Goal: Information Seeking & Learning: Learn about a topic

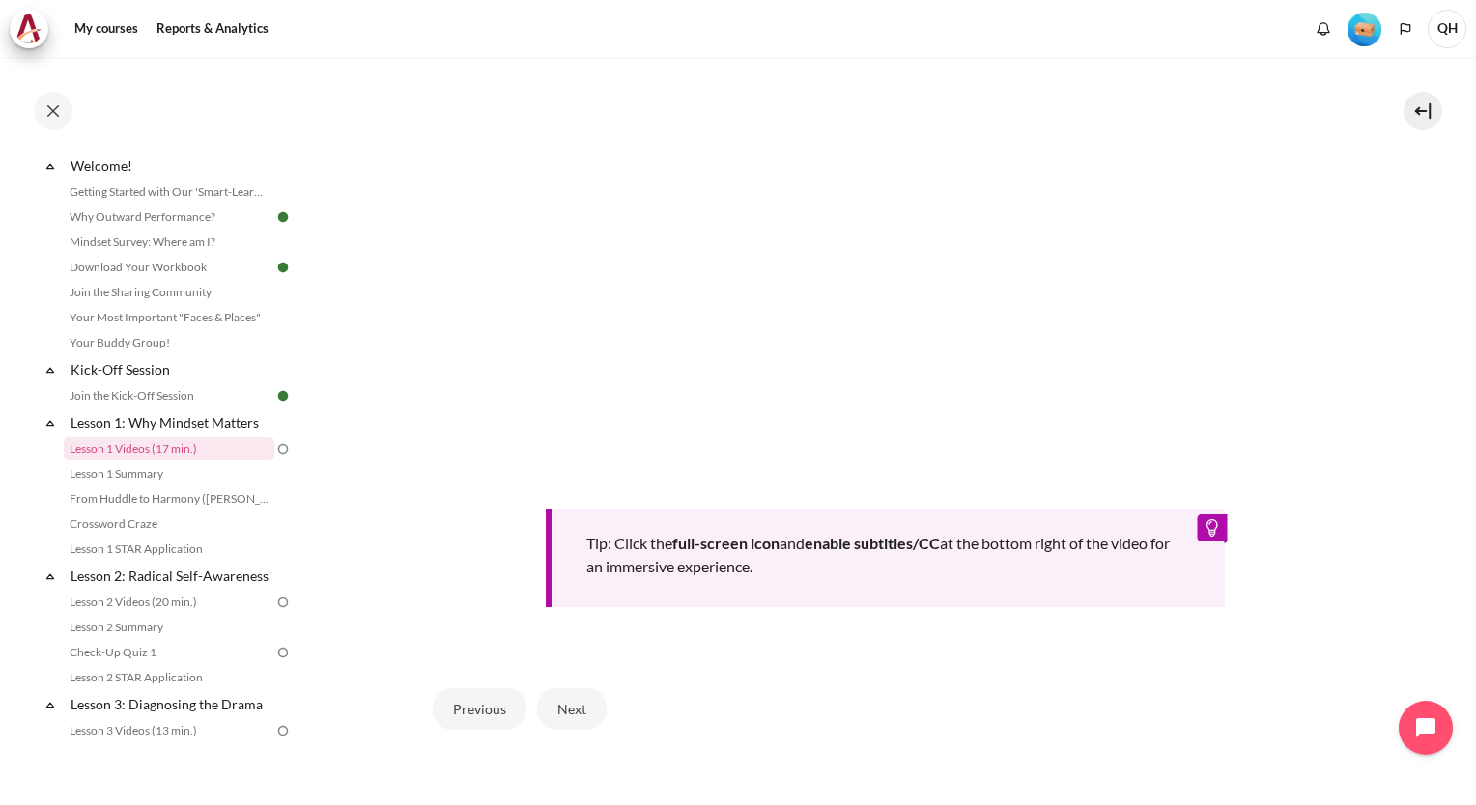
scroll to position [719, 0]
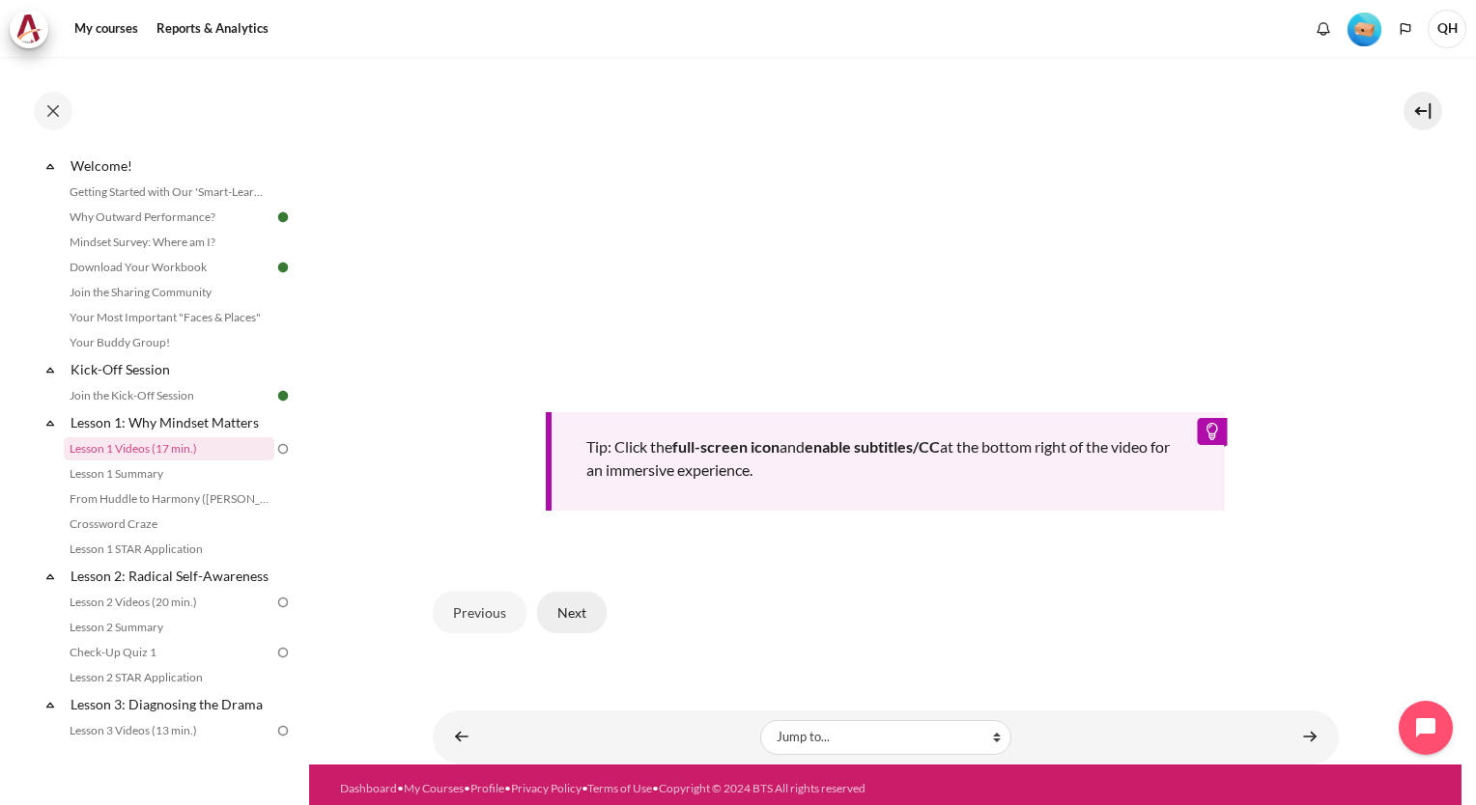
click at [570, 605] on button "Next" at bounding box center [572, 612] width 70 height 41
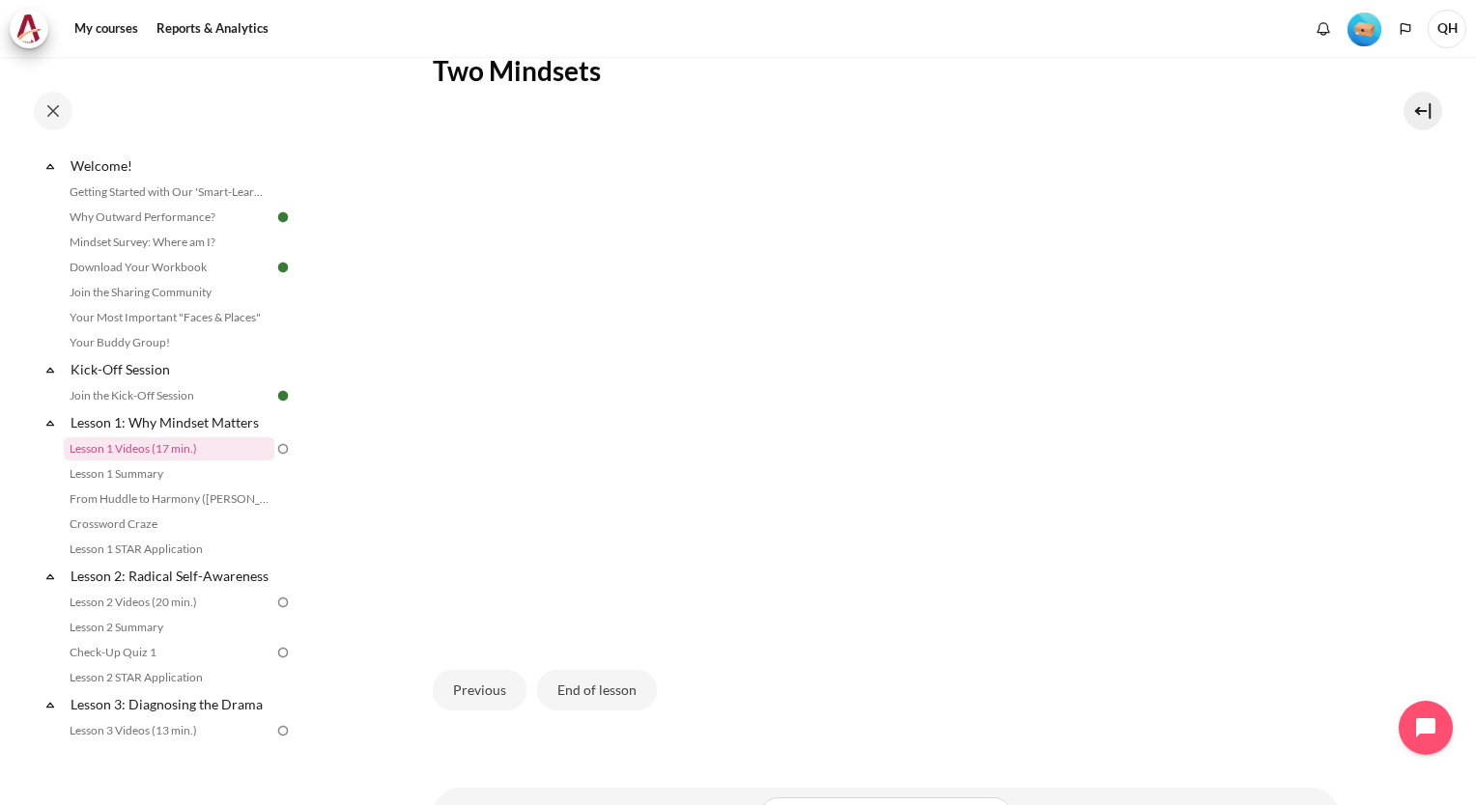
scroll to position [386, 0]
click at [584, 682] on button "End of lesson" at bounding box center [597, 687] width 120 height 41
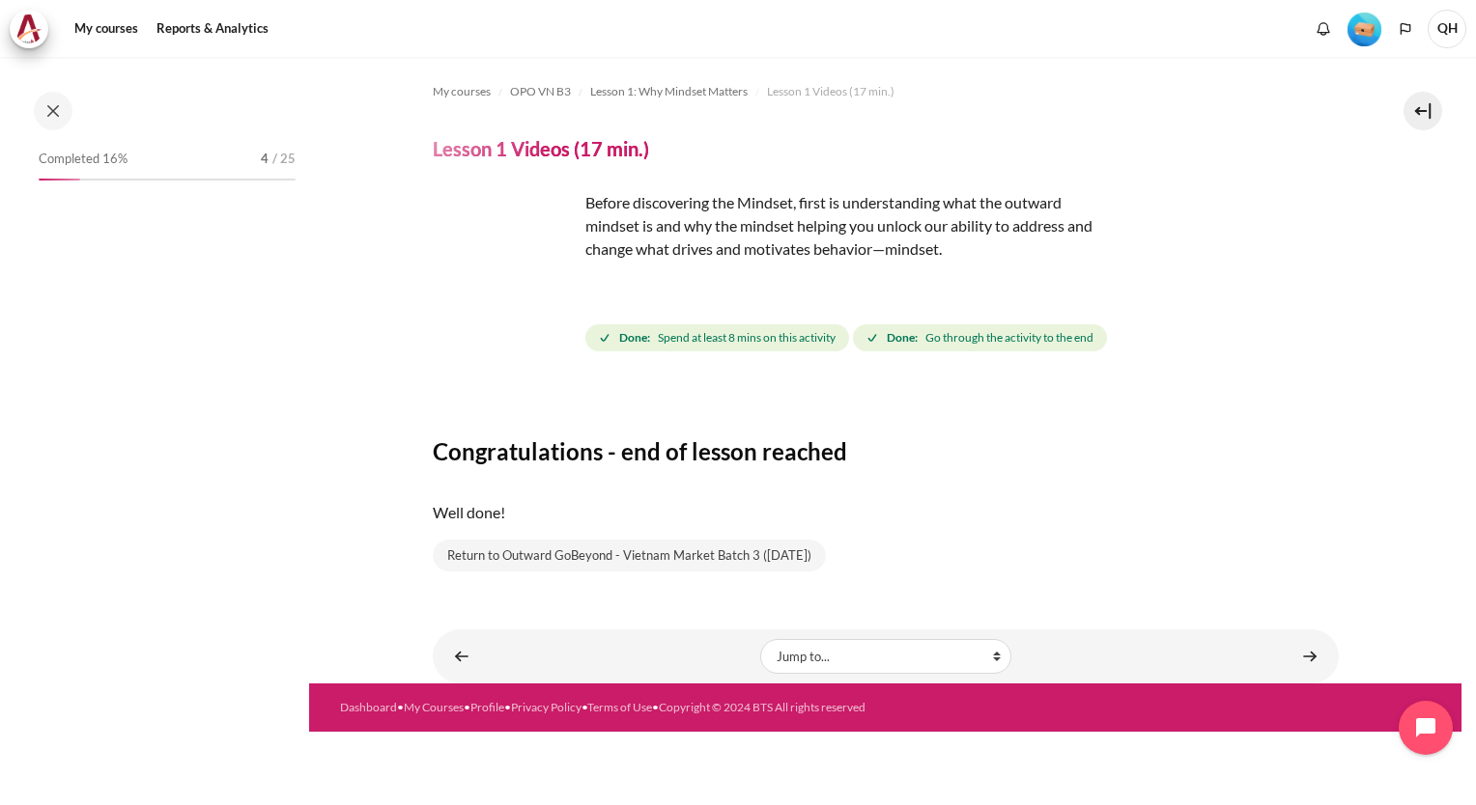
scroll to position [50, 0]
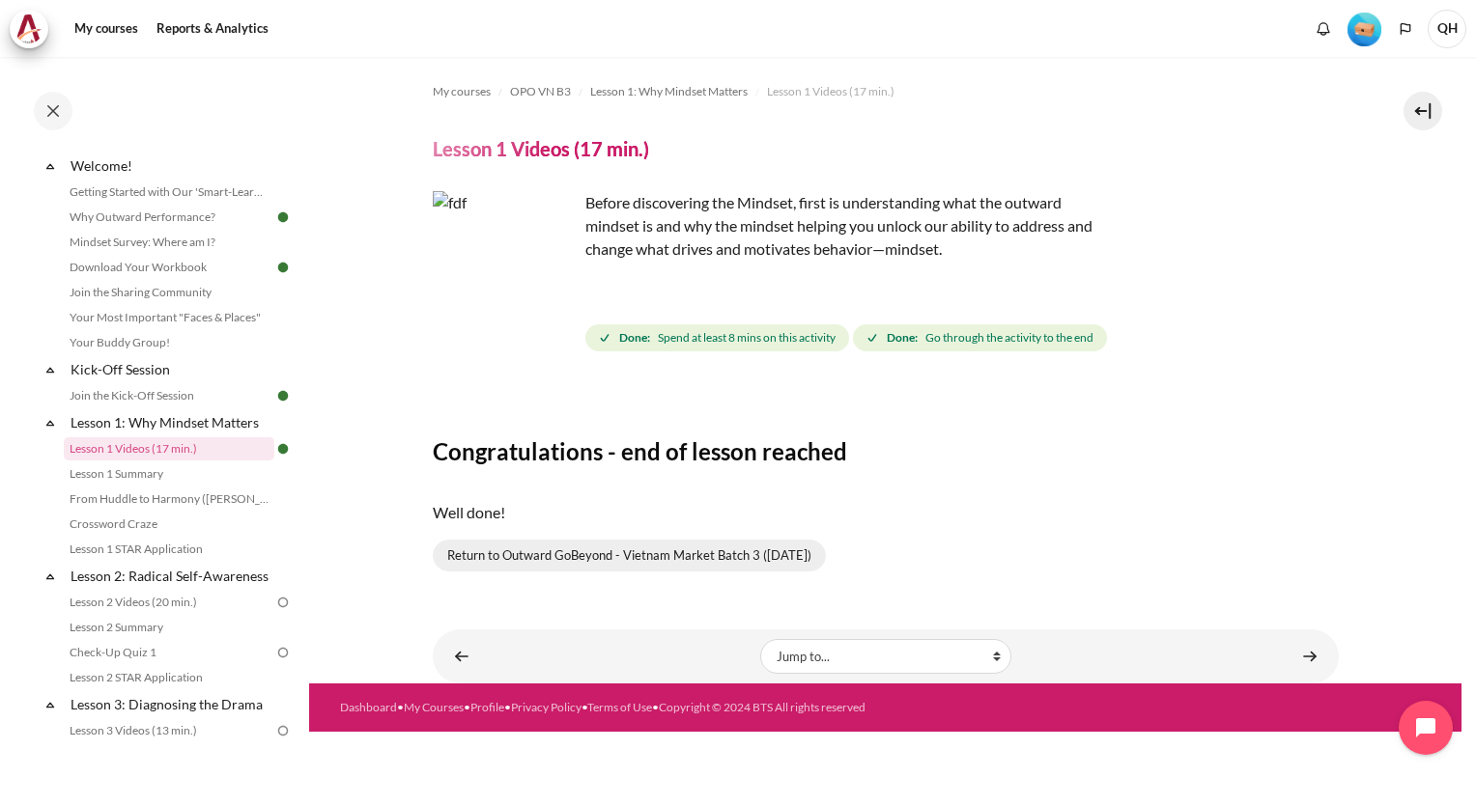
click at [521, 556] on link "Return to Outward GoBeyond - Vietnam Market Batch 3 (Oct 2025)" at bounding box center [629, 556] width 393 height 33
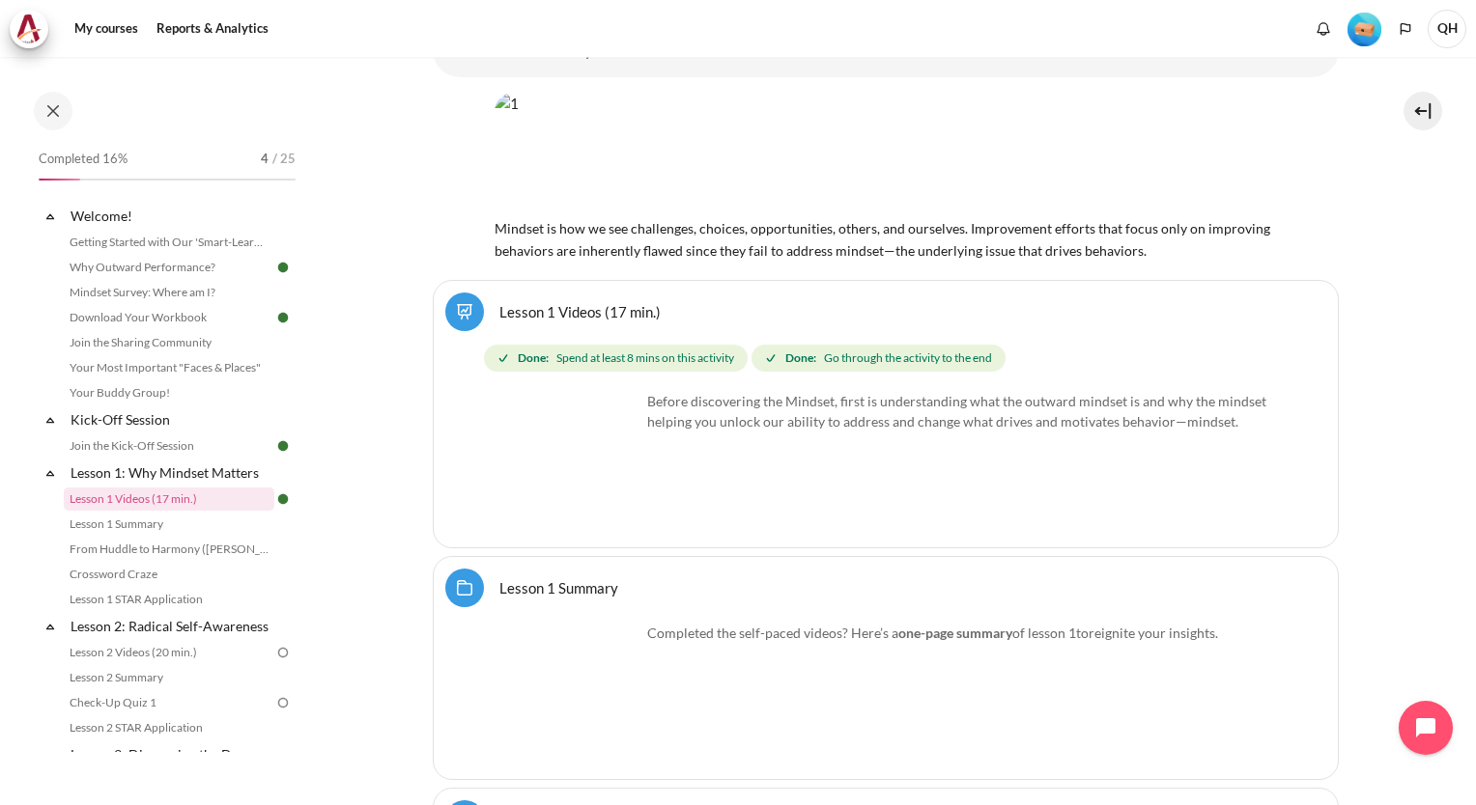
scroll to position [869, 0]
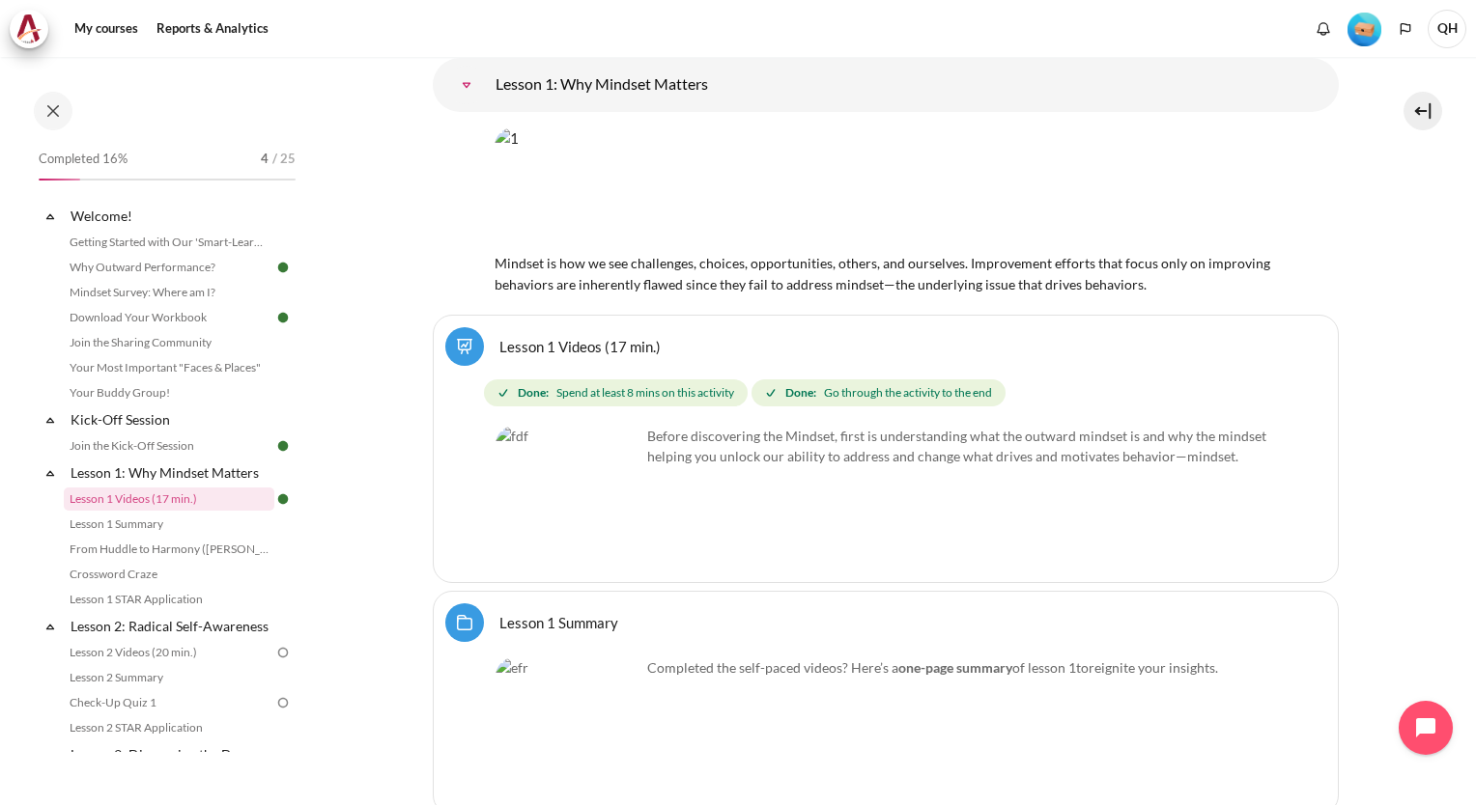
click at [560, 688] on img "Content" at bounding box center [567, 730] width 145 height 145
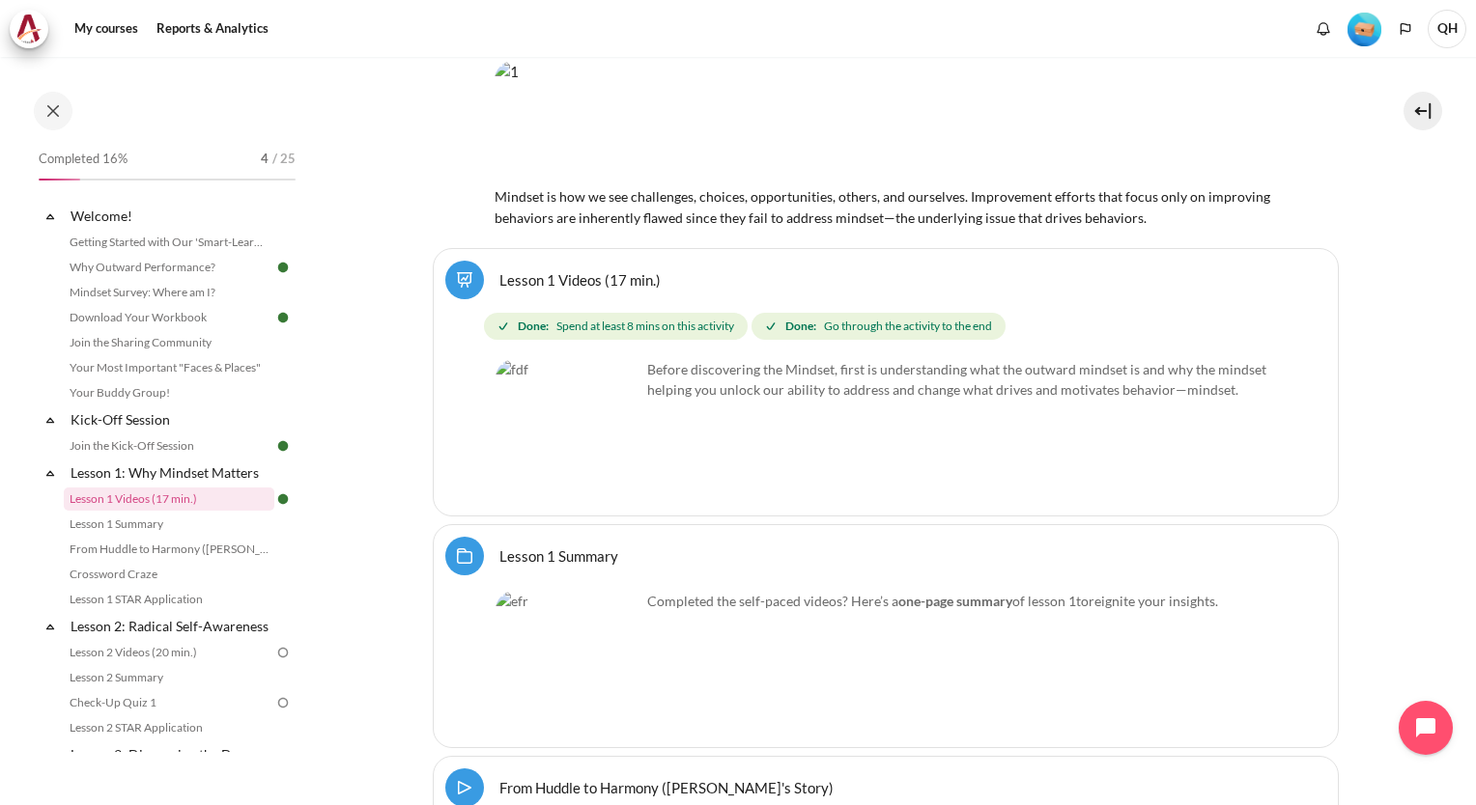
scroll to position [966, 0]
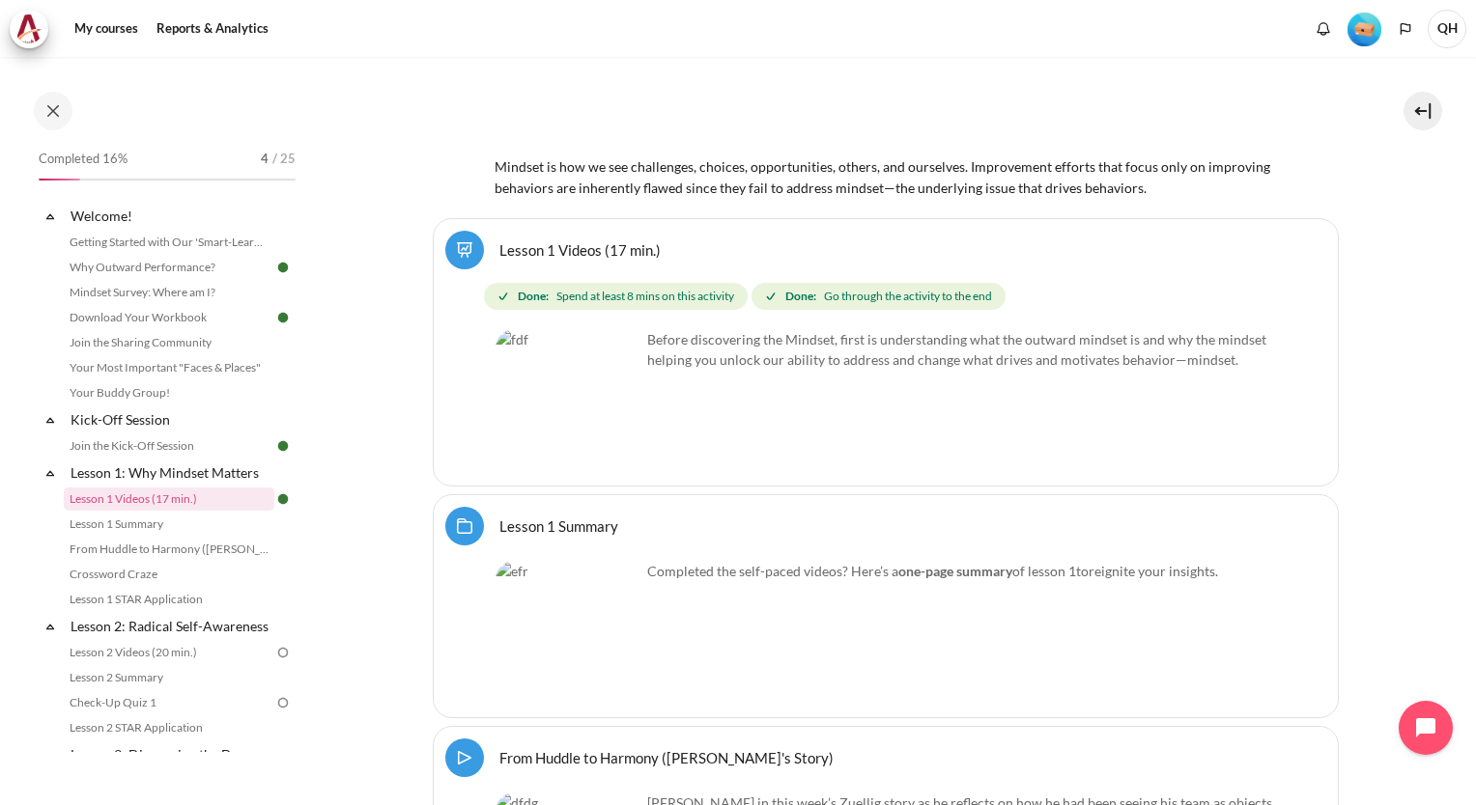
click at [541, 517] on link "Lesson 1 Summary Folder" at bounding box center [558, 526] width 119 height 18
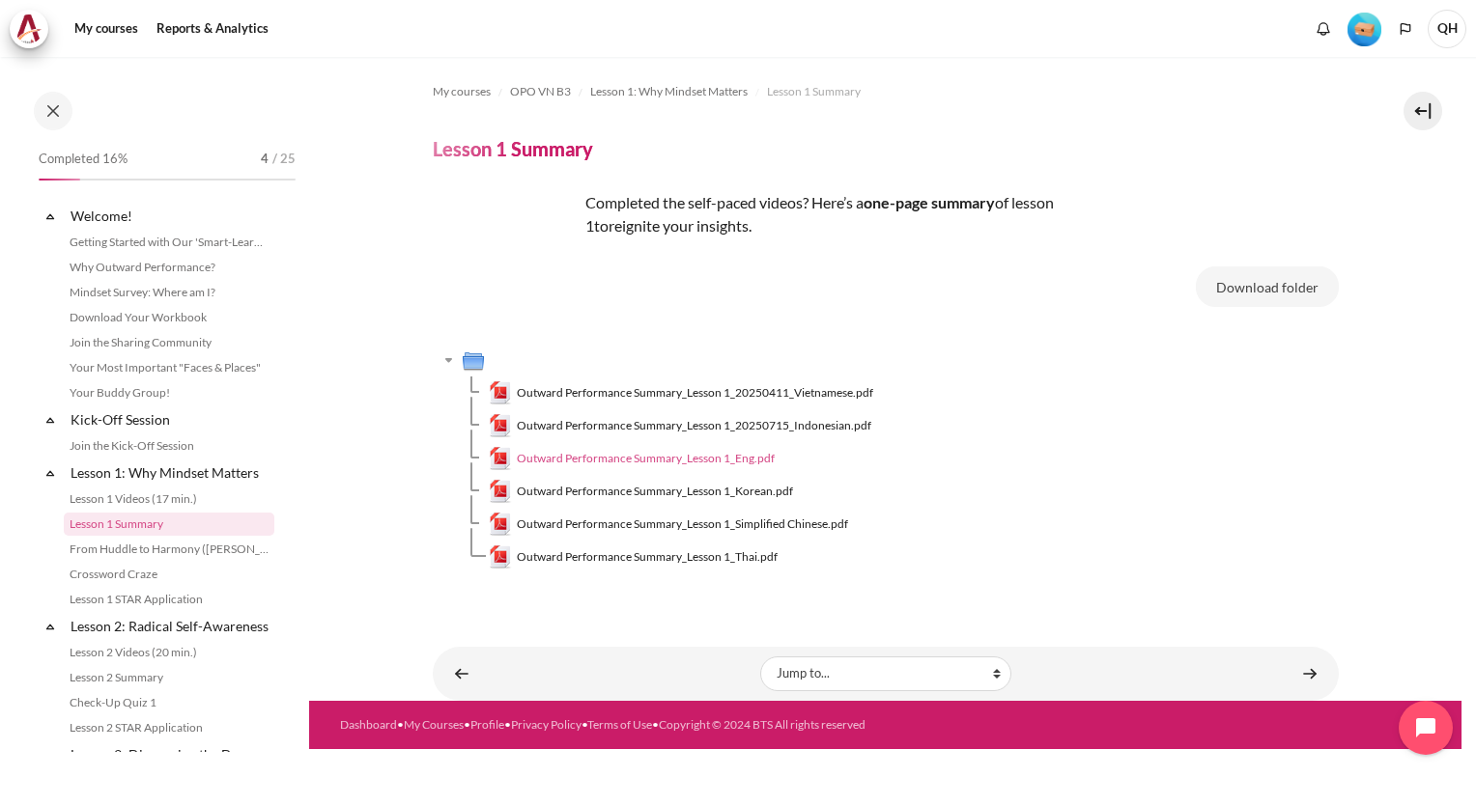
scroll to position [76, 0]
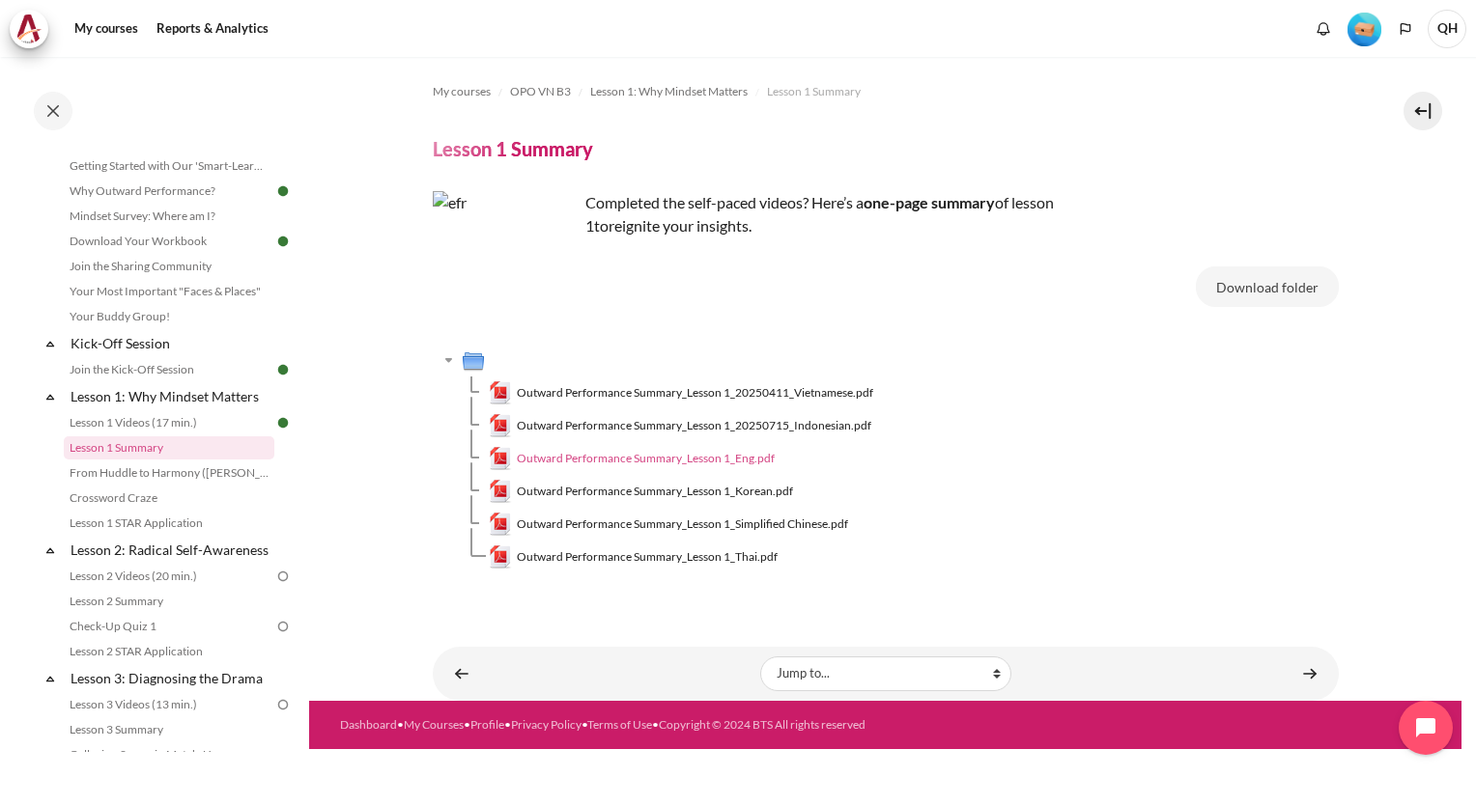
click at [659, 455] on span "Outward Performance Summary_Lesson 1_Eng.pdf" at bounding box center [646, 458] width 258 height 17
click at [752, 395] on span "Outward Performance Summary_Lesson 1_20250411_Vietnamese.pdf" at bounding box center [695, 392] width 356 height 17
